Goal: Book appointment/travel/reservation

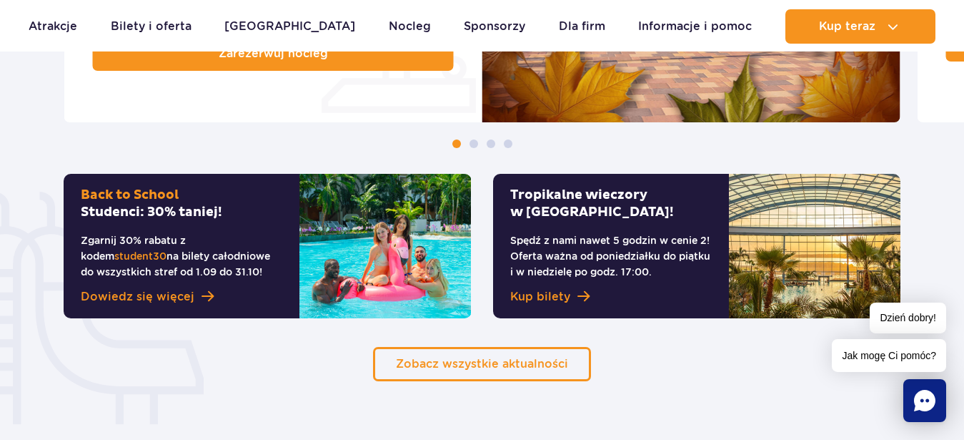
scroll to position [1021, 0]
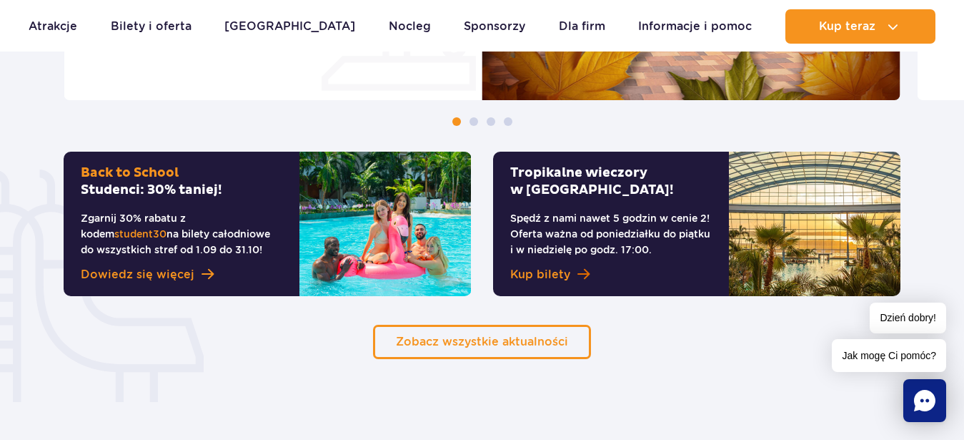
click at [542, 272] on span "Kup bilety" at bounding box center [540, 274] width 60 height 17
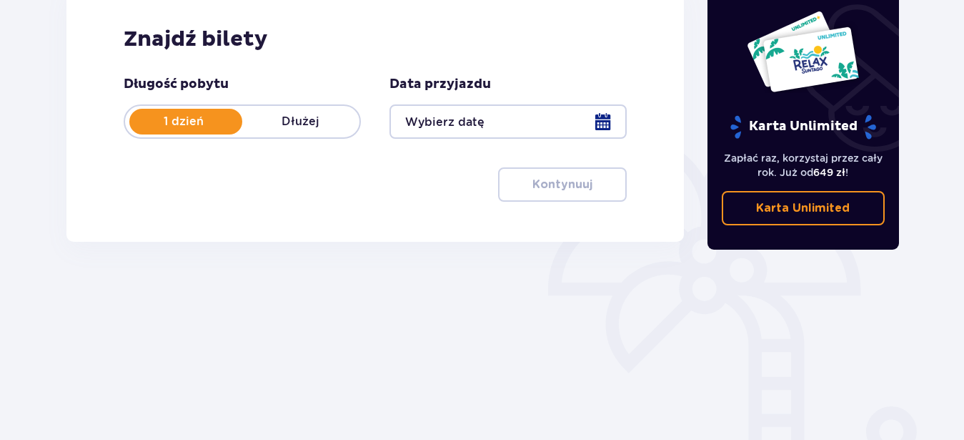
scroll to position [289, 0]
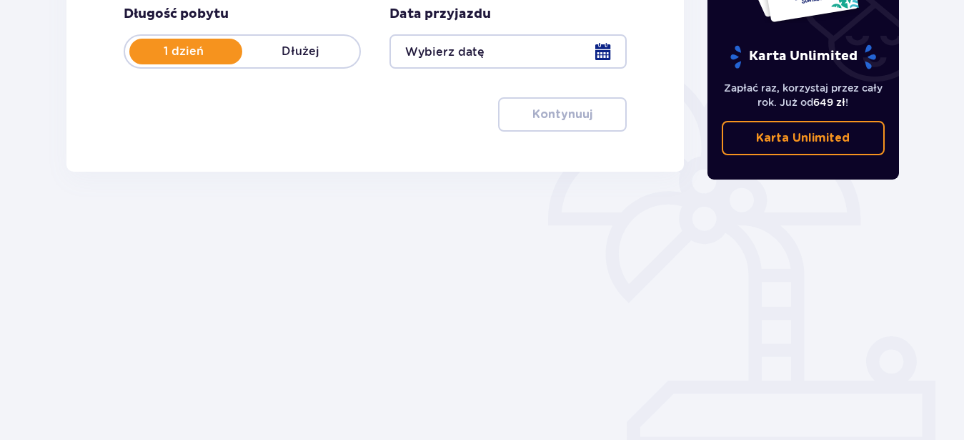
click at [515, 47] on div at bounding box center [508, 51] width 237 height 34
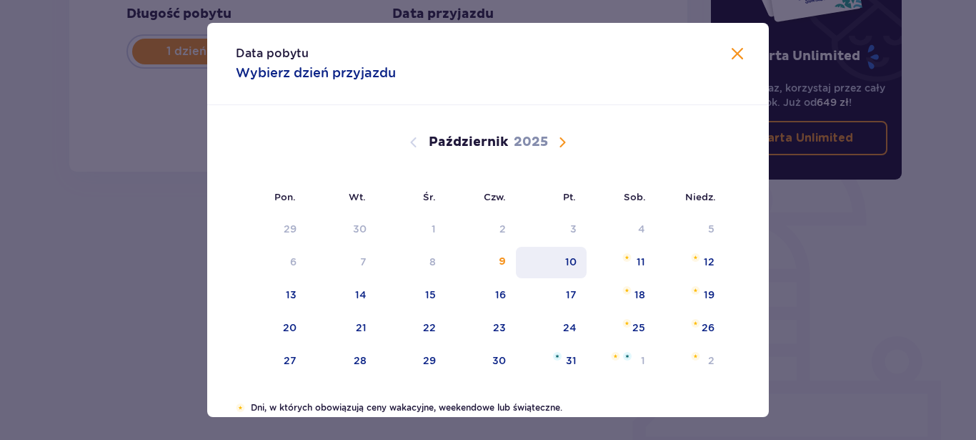
click at [565, 263] on div "10" at bounding box center [570, 261] width 11 height 14
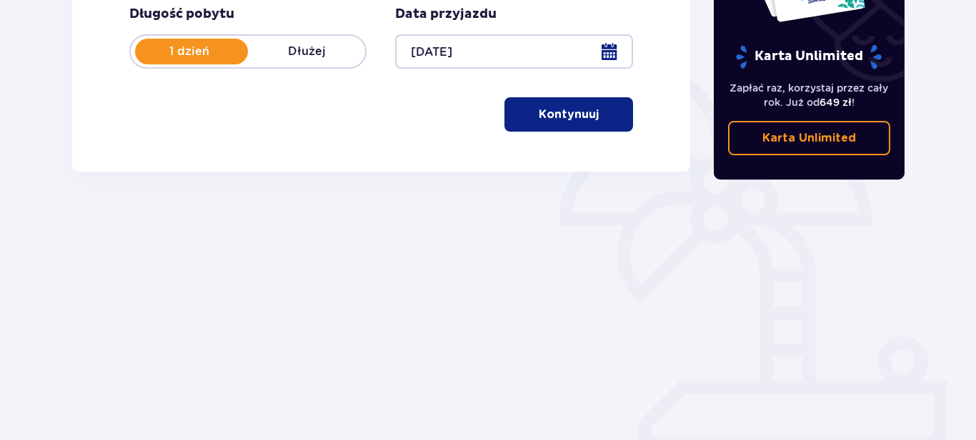
type input "10.10.25"
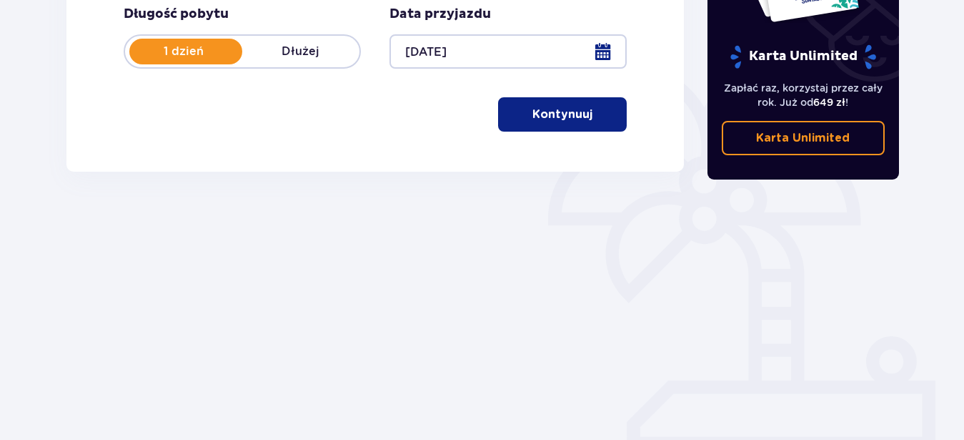
click at [551, 114] on p "Kontynuuj" at bounding box center [562, 114] width 60 height 16
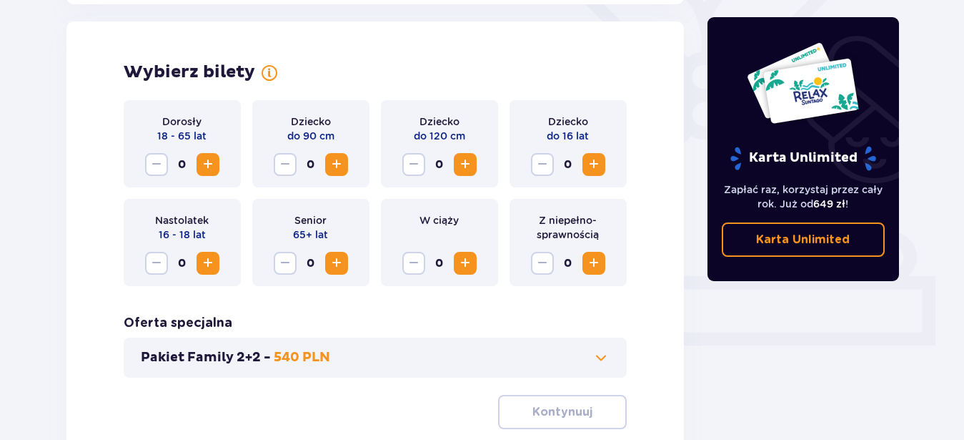
scroll to position [397, 0]
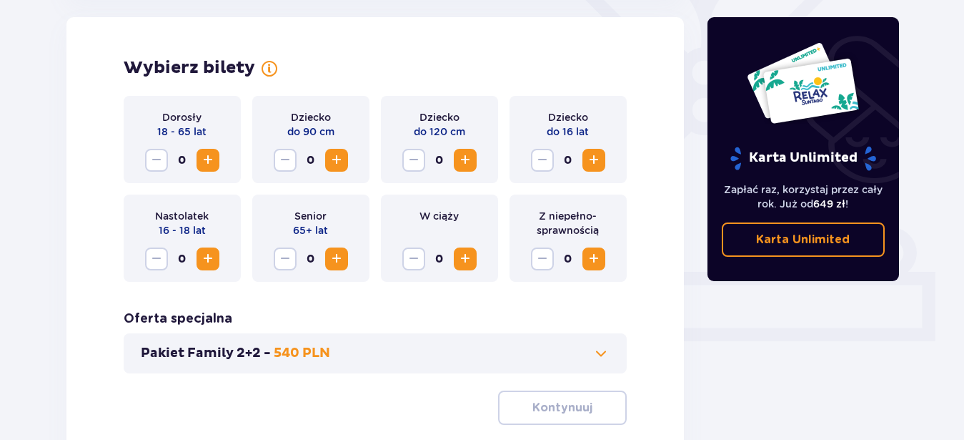
click at [209, 164] on span "Zwiększ" at bounding box center [207, 160] width 17 height 17
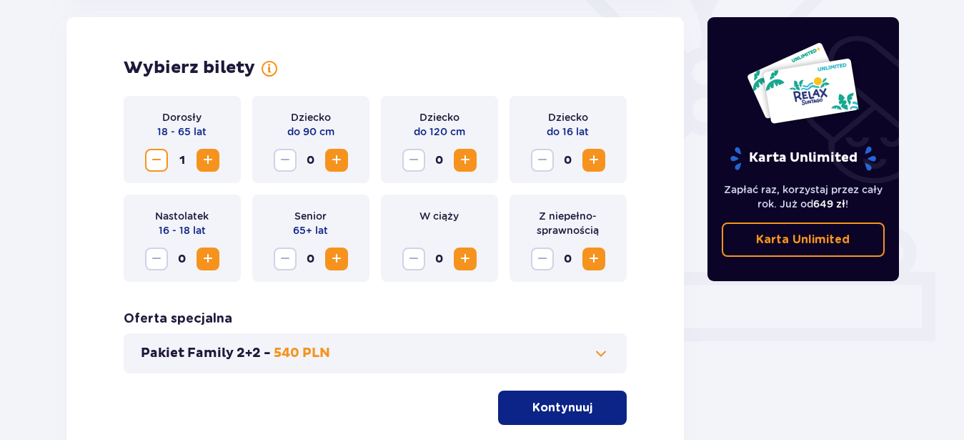
click at [585, 403] on button "Kontynuuj" at bounding box center [562, 407] width 129 height 34
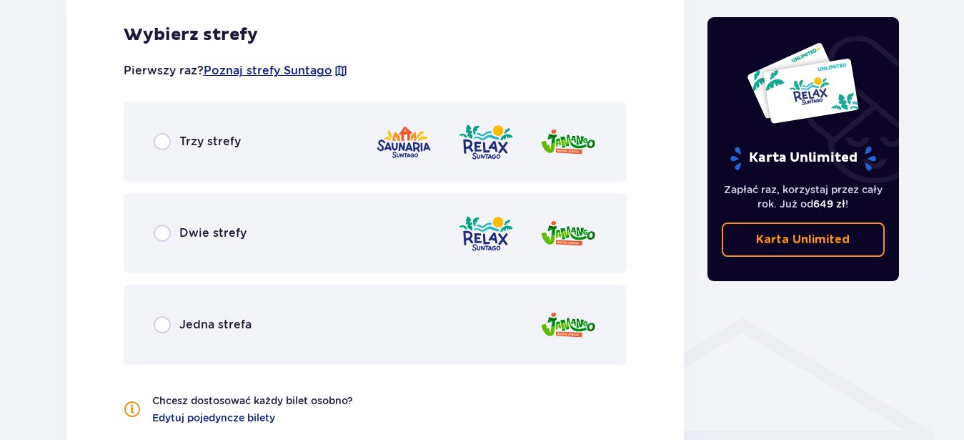
scroll to position [866, 0]
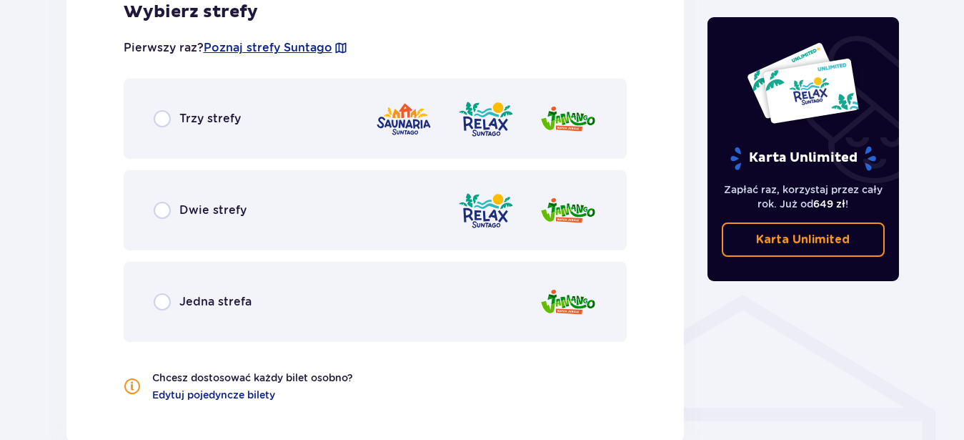
click at [164, 116] on input "radio" at bounding box center [162, 118] width 17 height 17
radio input "true"
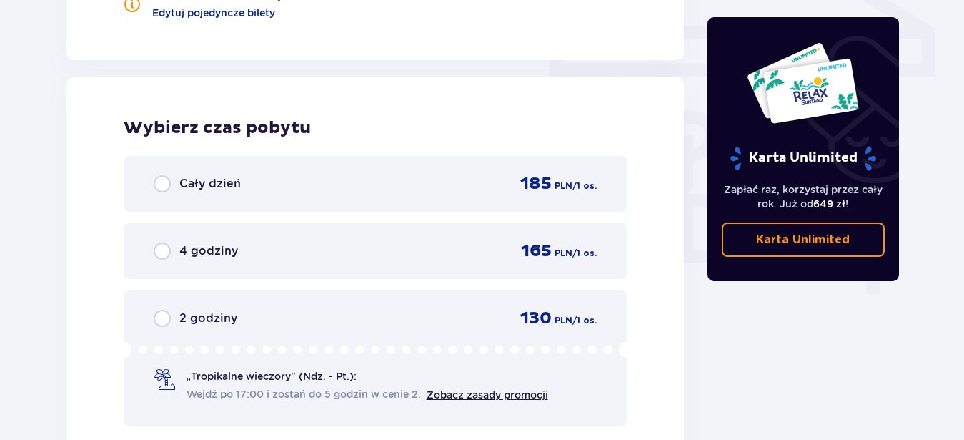
scroll to position [1291, 0]
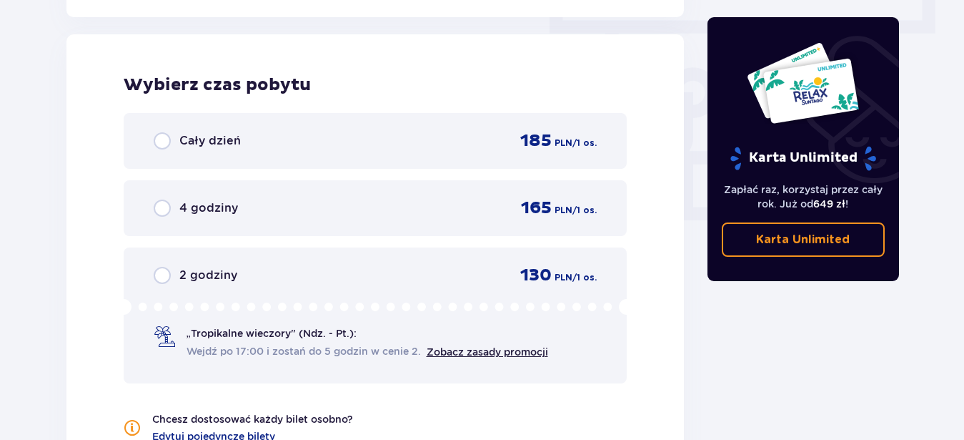
click at [164, 274] on input "radio" at bounding box center [162, 275] width 17 height 17
radio input "true"
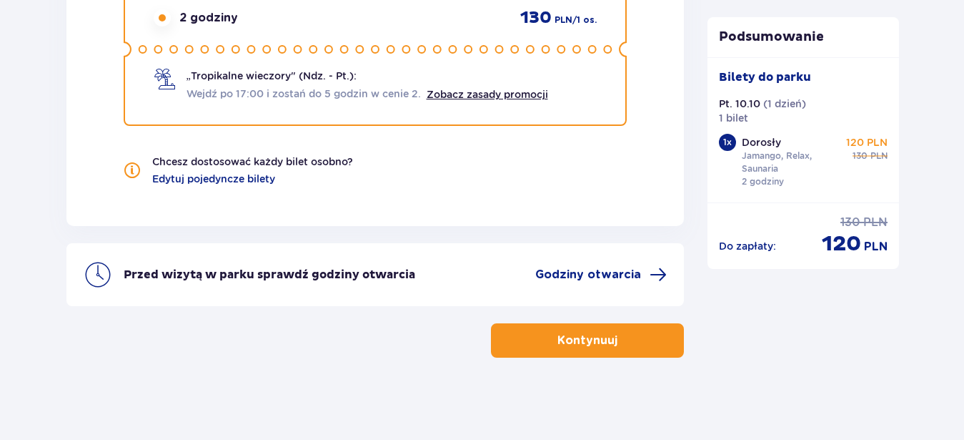
scroll to position [1552, 0]
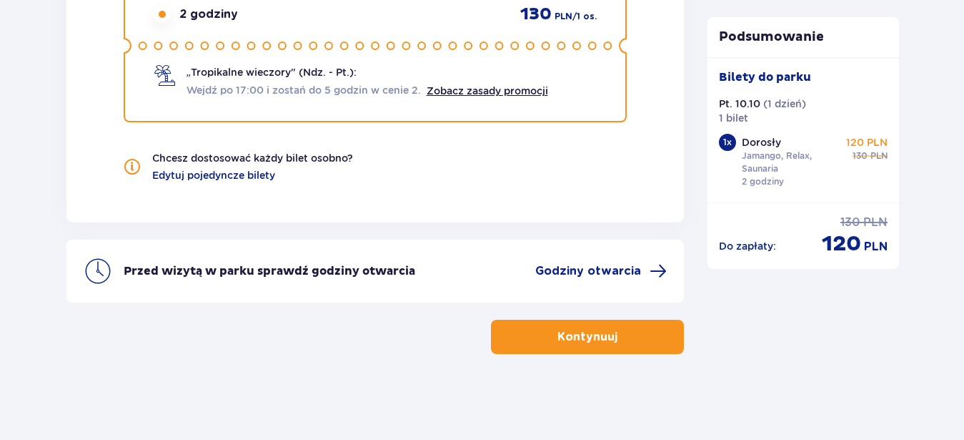
click at [637, 327] on button "Kontynuuj" at bounding box center [587, 336] width 193 height 34
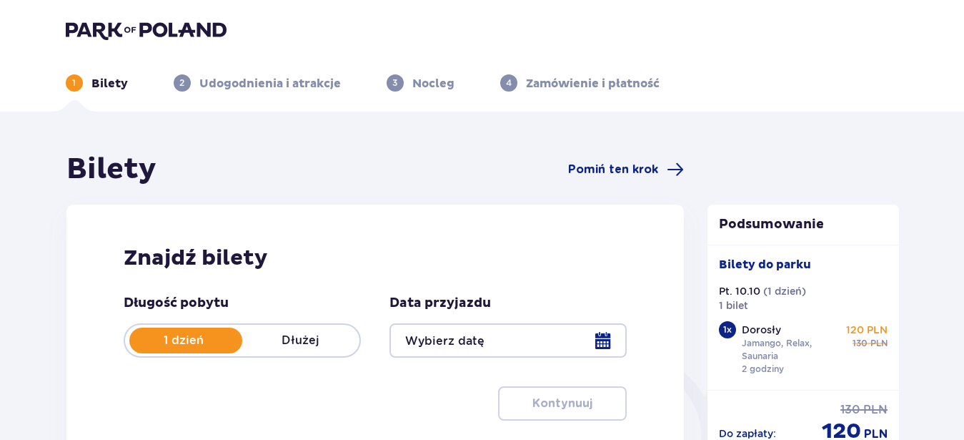
type input "10.10.25"
